Goal: Task Accomplishment & Management: Manage account settings

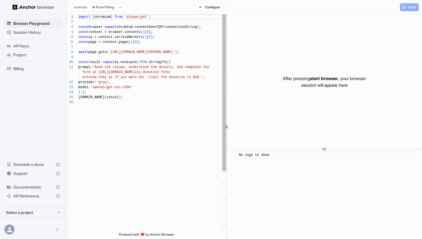
scroll to position [50, 0]
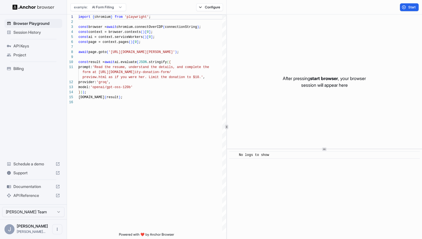
click at [44, 31] on span "Session History" at bounding box center [36, 33] width 47 height 6
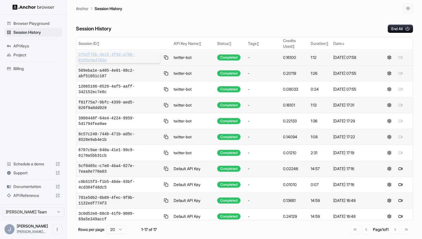
click at [114, 53] on span "3f03f76b-4b15-4f9d-a708-0185e9a478de" at bounding box center [119, 57] width 82 height 11
click at [25, 67] on span "Billing" at bounding box center [36, 69] width 47 height 6
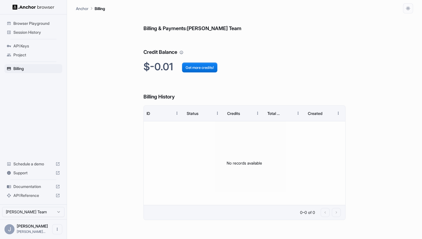
click at [42, 58] on div "Project" at bounding box center [33, 54] width 58 height 9
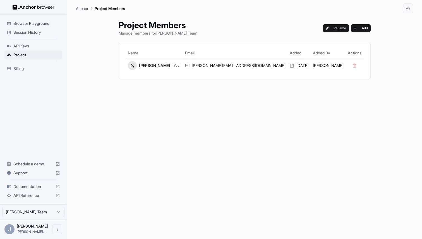
click at [41, 47] on span "API Keys" at bounding box center [36, 46] width 47 height 6
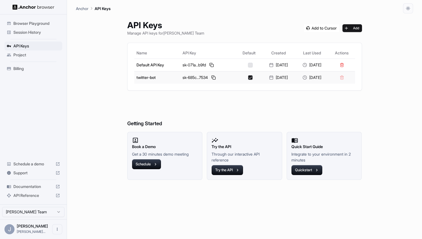
click at [248, 78] on button "button" at bounding box center [250, 77] width 4 height 4
click at [37, 44] on span "API Keys" at bounding box center [36, 46] width 47 height 6
click at [39, 33] on span "Session History" at bounding box center [36, 33] width 47 height 6
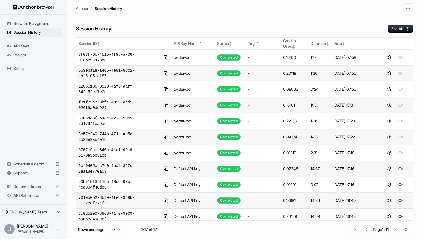
click at [28, 67] on span "Billing" at bounding box center [36, 69] width 47 height 6
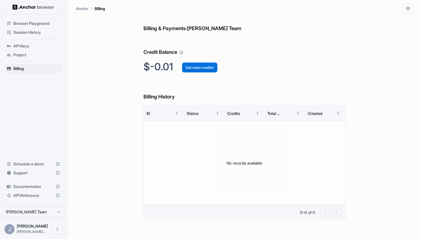
click at [191, 69] on button "Get more credits!" at bounding box center [199, 67] width 35 height 10
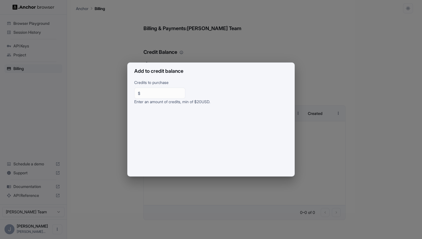
click at [175, 49] on div "Add to credit balance Credits to purchase $ ** ​ Enter an amount of credits, mi…" at bounding box center [211, 119] width 422 height 239
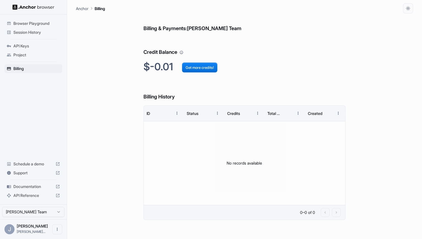
click at [217, 27] on h6 "Billing & Payments: [PERSON_NAME] Team" at bounding box center [244, 22] width 202 height 19
